Goal: Use online tool/utility: Use online tool/utility

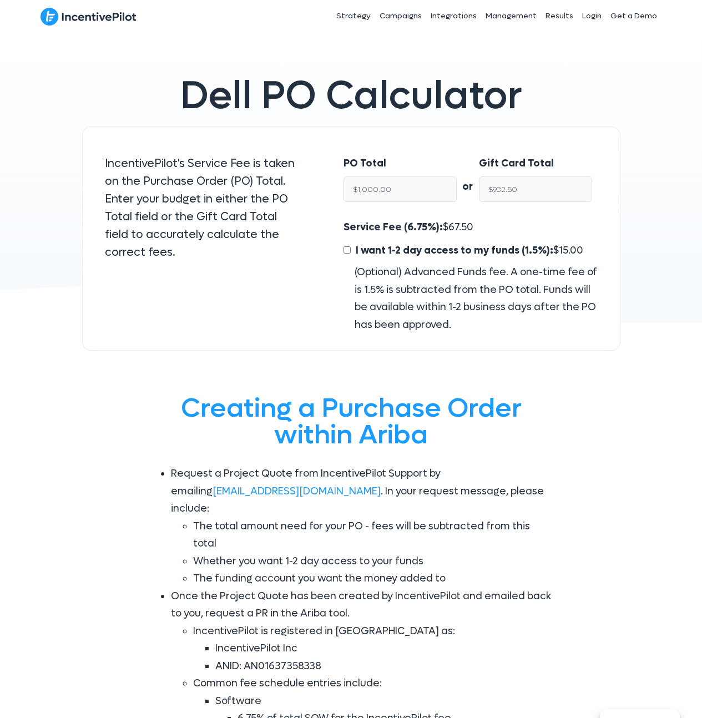
click at [406, 158] on div "PO Total $1,000.00" at bounding box center [399, 179] width 113 height 48
click at [390, 191] on input "$1,000.00" at bounding box center [399, 189] width 113 height 26
click at [524, 192] on input "$932.50" at bounding box center [535, 189] width 113 height 26
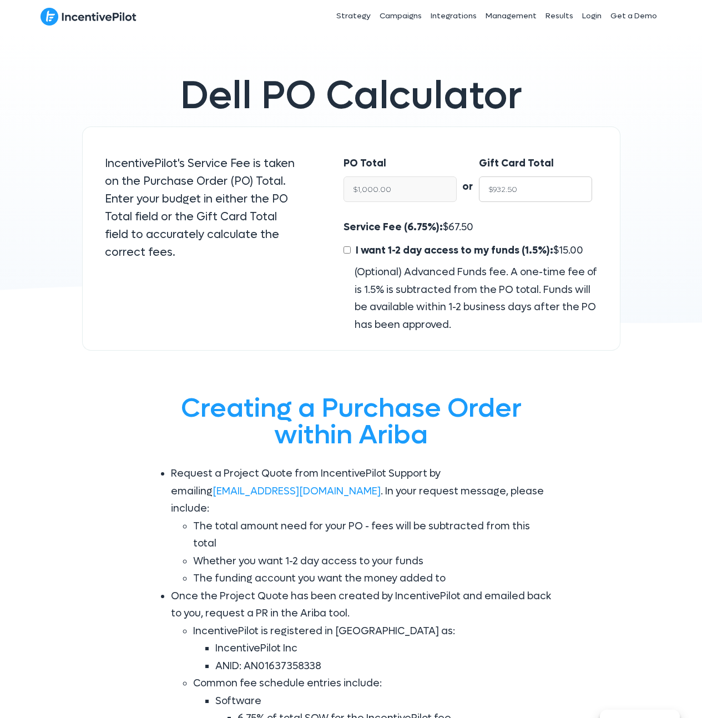
type input "$7"
type input "$7.51"
type input "$75"
type input "$80.43"
type input "$750"
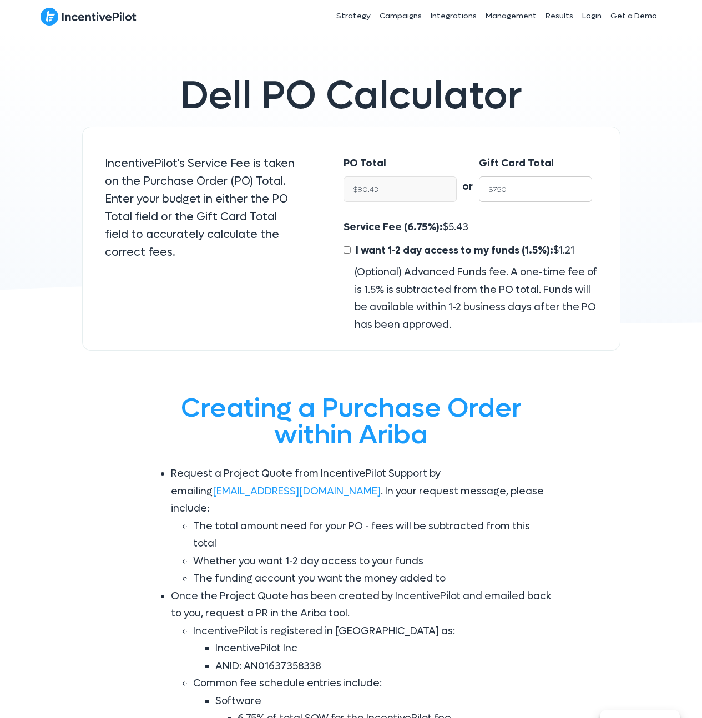
type input "$804.29"
type input "$7500"
type input "$8,042.90"
type input "$7500"
click at [449, 222] on span "542.90" at bounding box center [464, 227] width 32 height 13
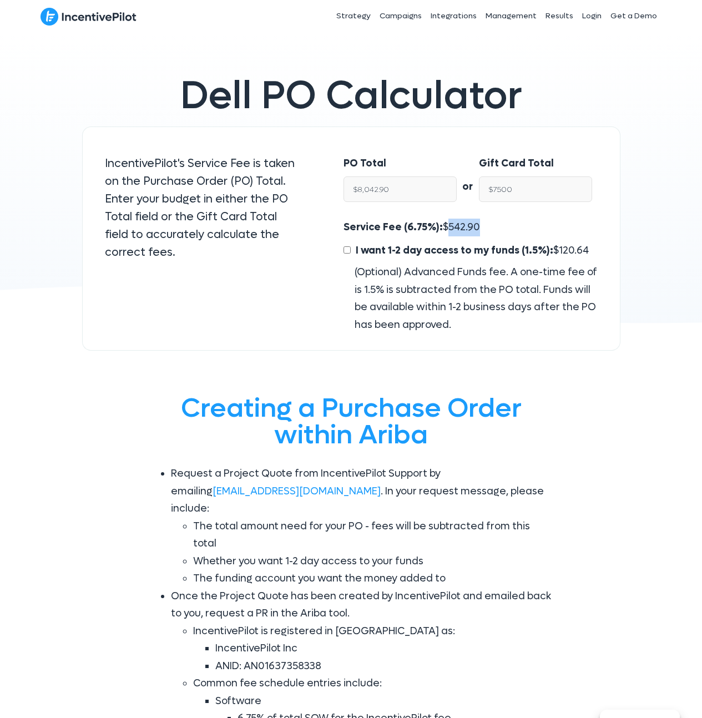
click at [449, 222] on span "542.90" at bounding box center [464, 227] width 32 height 13
copy span "542.90"
